Goal: Transaction & Acquisition: Purchase product/service

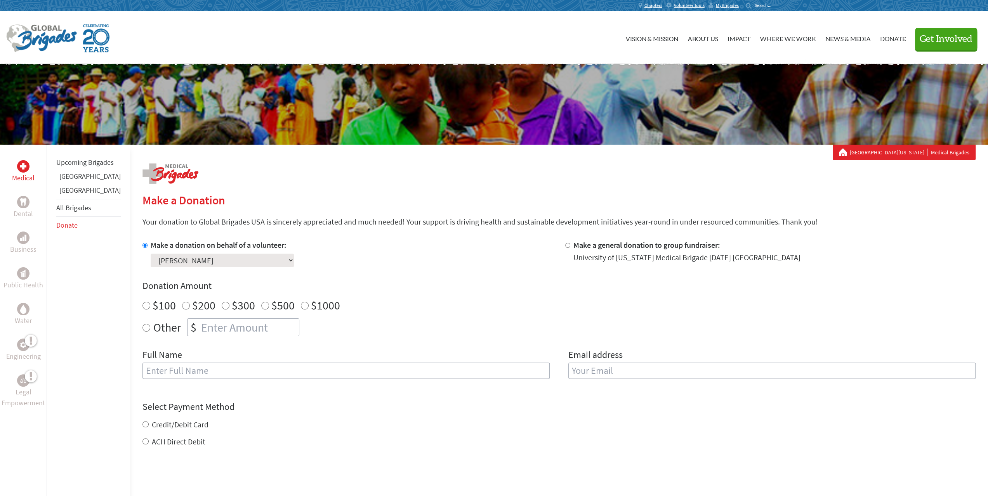
click at [226, 260] on select "Select a volunteer... [PERSON_NAME] [PERSON_NAME] [PERSON_NAME] [PERSON_NAME] […" at bounding box center [222, 261] width 143 height 14
click at [337, 271] on div "Make a donation on behalf of a volunteer: Select a volunteer... [PERSON_NAME] […" at bounding box center [558, 314] width 833 height 149
click at [182, 308] on input "$200" at bounding box center [186, 306] width 8 height 8
radio input "true"
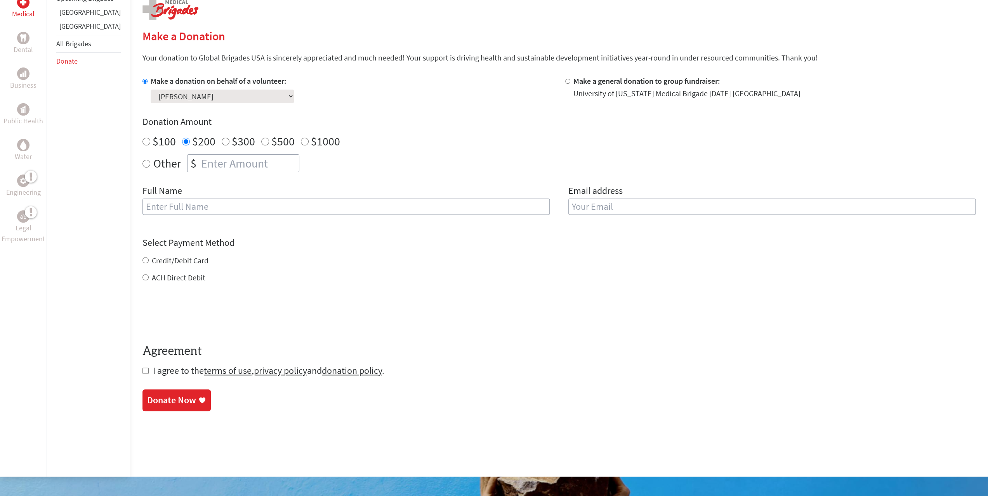
scroll to position [194, 0]
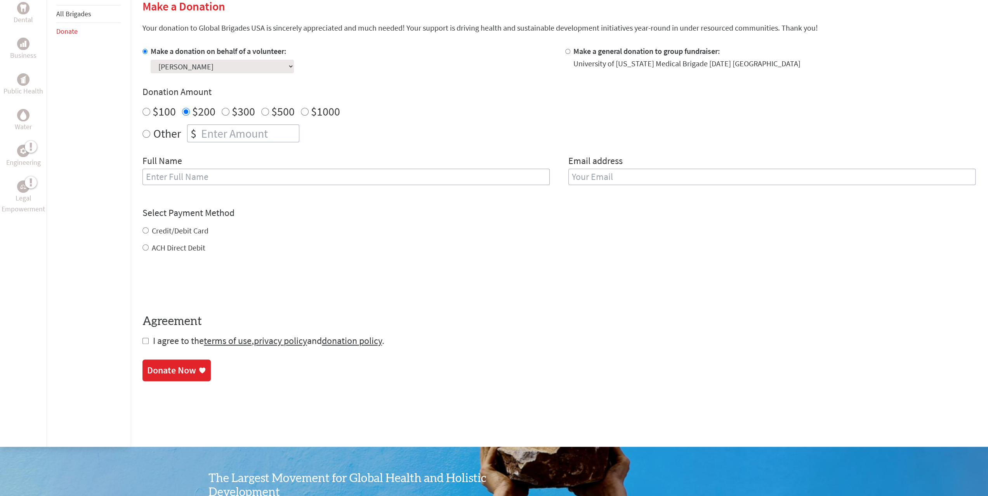
click at [222, 111] on input "$300" at bounding box center [226, 112] width 8 height 8
radio input "true"
click at [156, 177] on input "text" at bounding box center [345, 177] width 407 height 16
click at [345, 226] on div "Credit/Debit Card" at bounding box center [558, 230] width 833 height 11
click at [170, 231] on label "Credit/Debit Card" at bounding box center [180, 231] width 57 height 10
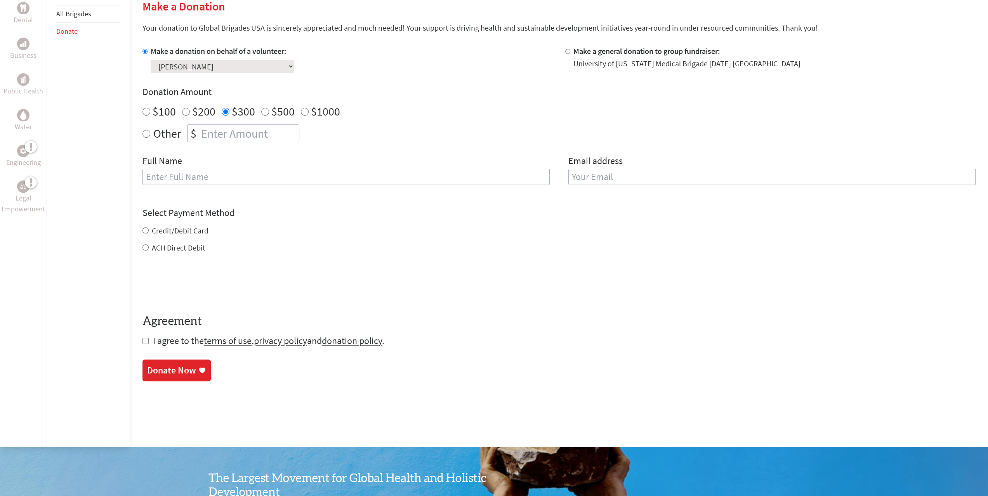
click at [149, 231] on input "Credit/Debit Card" at bounding box center [145, 230] width 6 height 6
radio input "true"
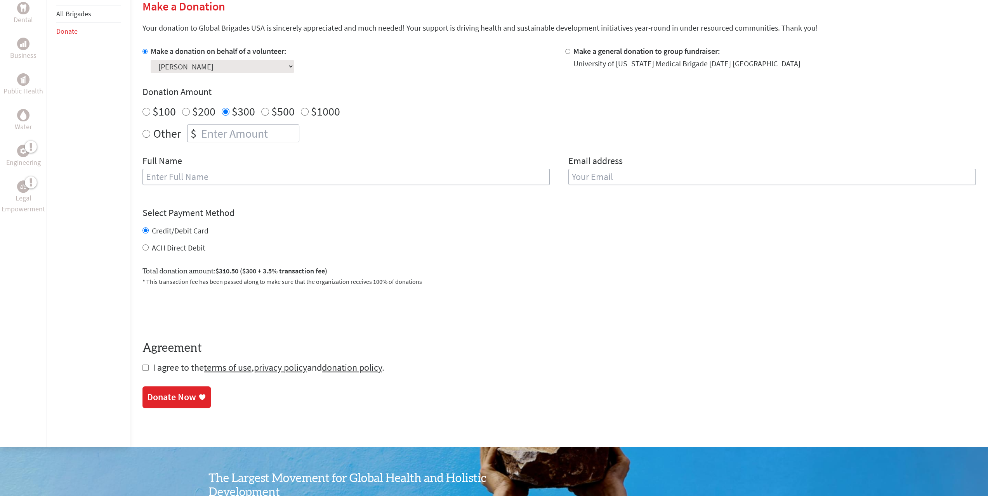
click at [142, 368] on input "checkbox" at bounding box center [145, 368] width 6 height 6
checkbox input "true"
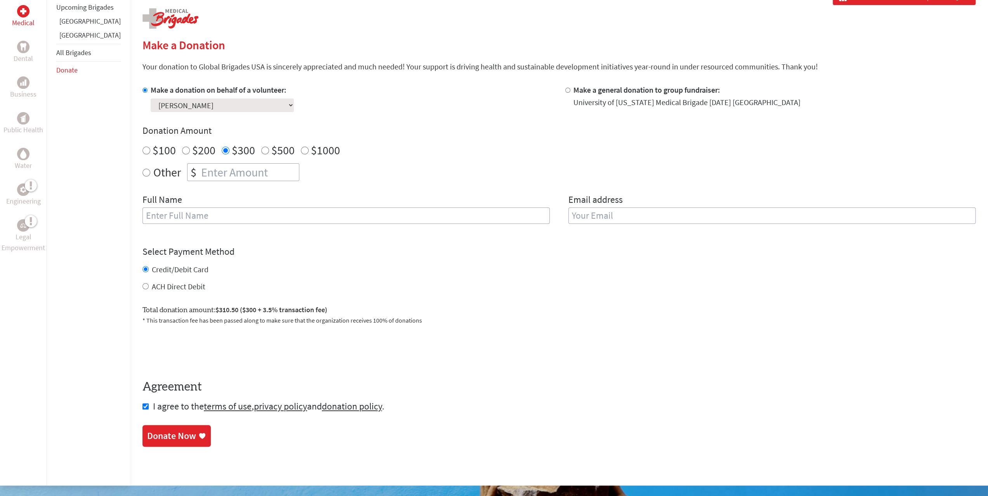
click at [163, 219] on input "text" at bounding box center [345, 216] width 407 height 16
type input "[PERSON_NAME]"
click at [619, 217] on input "email" at bounding box center [771, 216] width 407 height 16
type input "[EMAIL_ADDRESS][DOMAIN_NAME]"
click at [289, 266] on div "Credit/Debit Card ACH Direct Debit" at bounding box center [558, 278] width 833 height 28
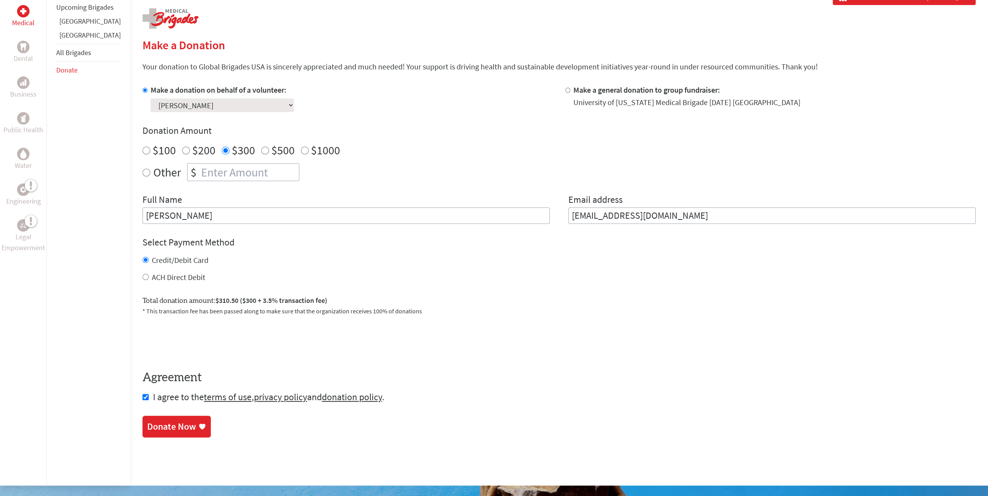
click at [182, 150] on input "$200" at bounding box center [186, 151] width 8 height 8
radio input "true"
drag, startPoint x: 202, startPoint y: 170, endPoint x: 215, endPoint y: 173, distance: 13.4
click at [205, 171] on input "number" at bounding box center [248, 172] width 99 height 17
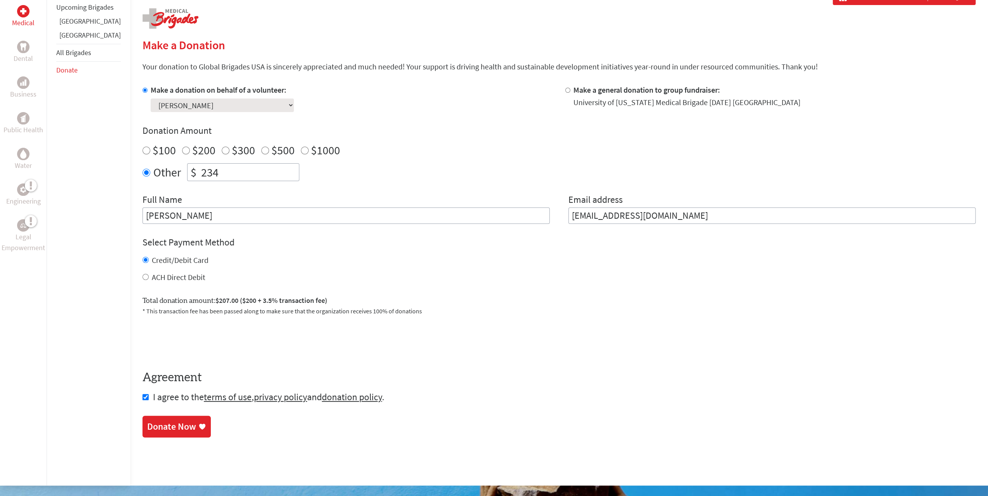
type input "234"
click at [166, 428] on div "Donate Now" at bounding box center [171, 427] width 49 height 12
